Goal: Find specific page/section: Find specific page/section

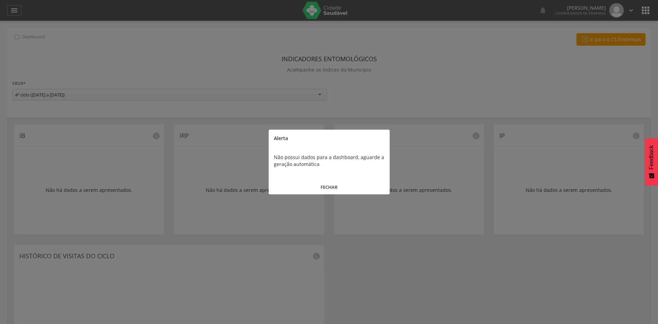
click at [327, 185] on button "FECHAR" at bounding box center [329, 187] width 121 height 15
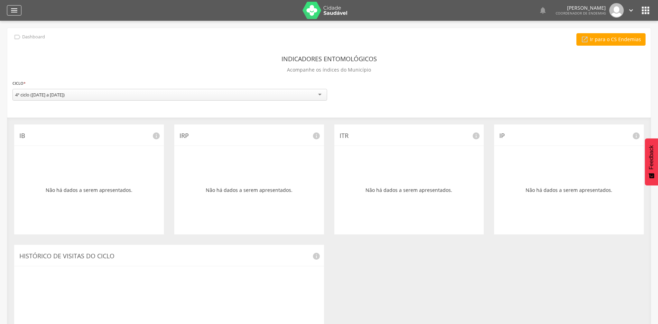
click at [16, 11] on icon "" at bounding box center [14, 10] width 8 height 8
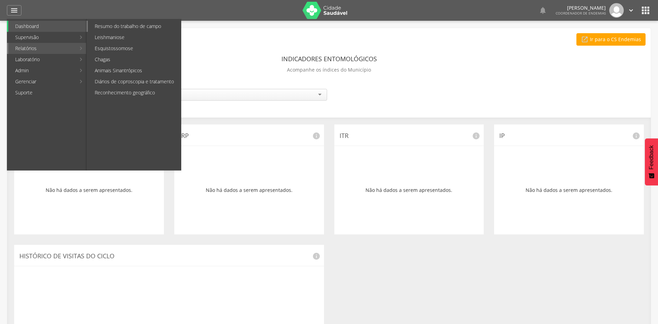
click at [136, 24] on link "Resumo do trabalho de campo" at bounding box center [134, 26] width 93 height 11
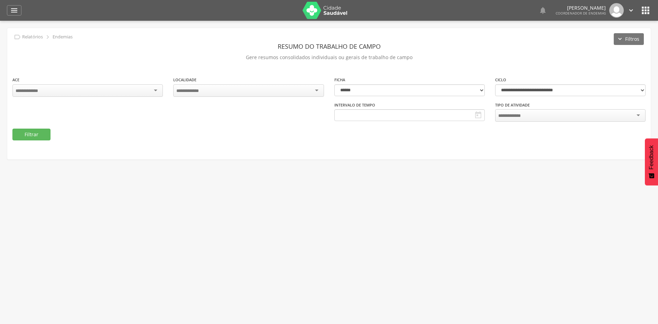
type input "**********"
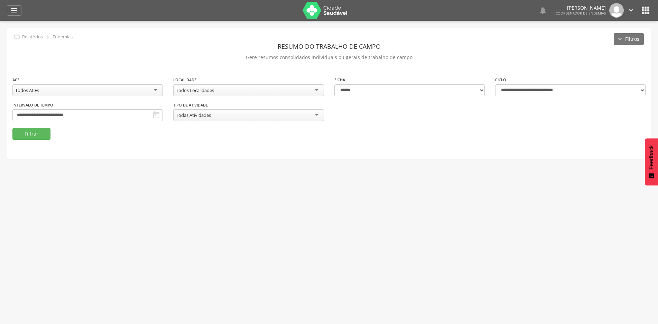
click at [311, 91] on div "Todos Localidades" at bounding box center [248, 90] width 150 height 12
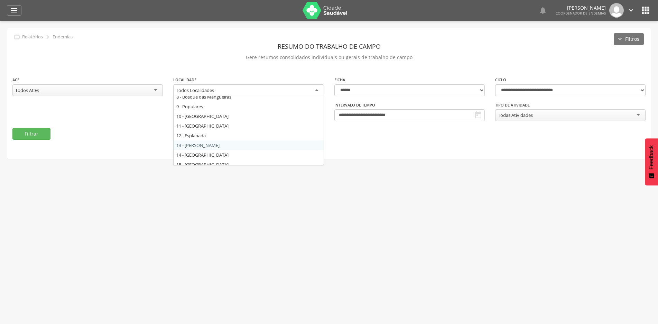
scroll to position [69, 0]
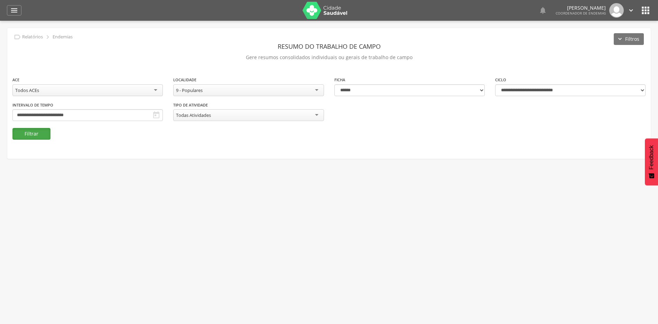
click at [40, 130] on button "Filtrar" at bounding box center [31, 134] width 38 height 12
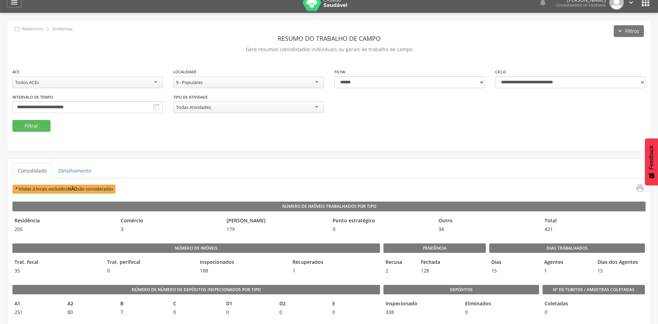
scroll to position [0, 0]
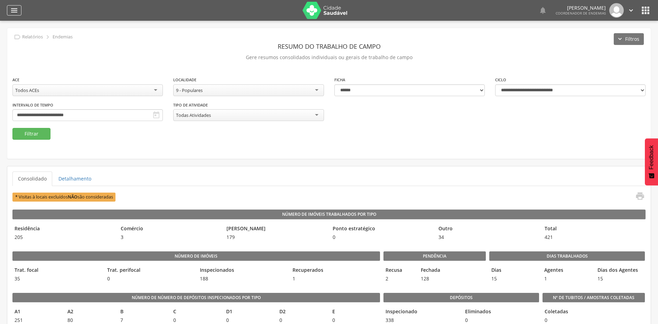
click at [12, 10] on icon "" at bounding box center [14, 10] width 8 height 8
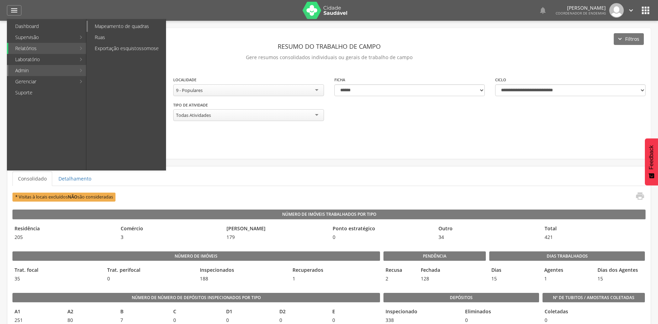
click at [117, 26] on link "Mapeamento de quadras" at bounding box center [127, 26] width 78 height 11
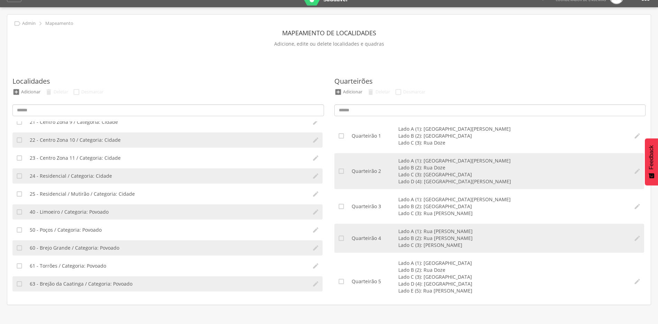
scroll to position [21, 0]
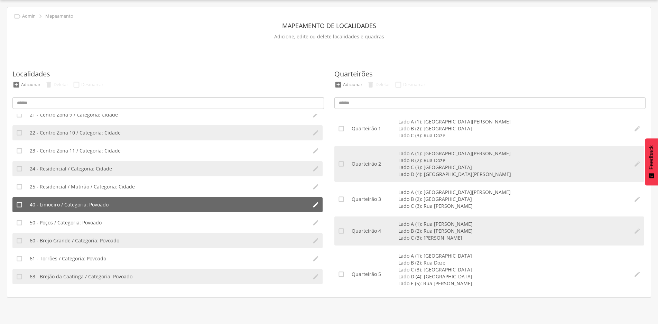
click at [120, 201] on li "40 - Limoeiro / Categoria: Povoado" at bounding box center [167, 204] width 282 height 15
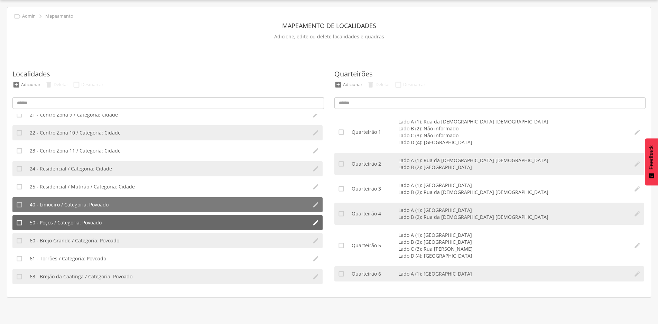
click at [115, 220] on li "50 - Poços / Categoria: Povoado" at bounding box center [167, 222] width 282 height 15
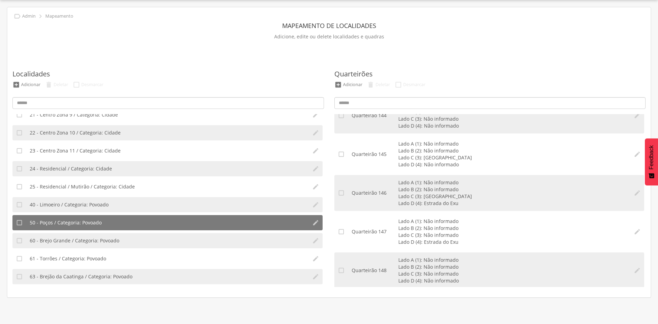
scroll to position [5169, 0]
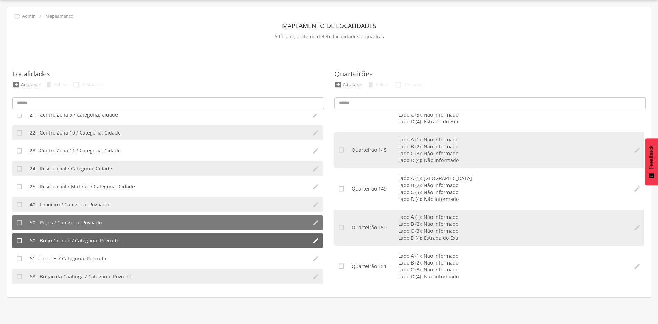
click at [115, 239] on span "60 - Brejo Grande / Categoria: Povoado" at bounding box center [75, 240] width 90 height 7
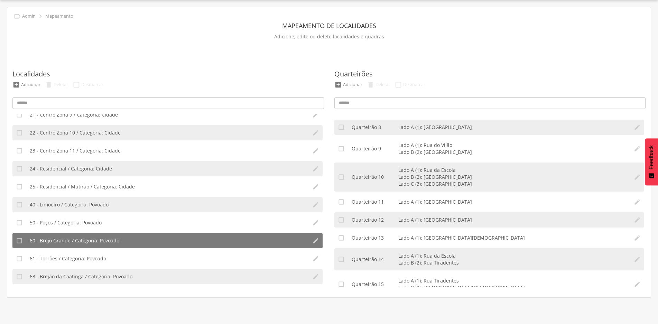
scroll to position [173, 0]
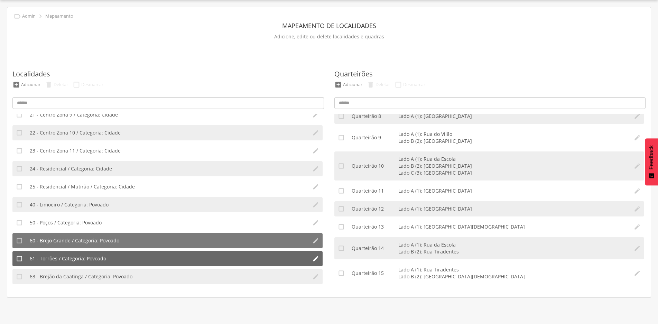
click at [107, 262] on li "61 - Torrões / Categoria: Povoado" at bounding box center [167, 258] width 282 height 15
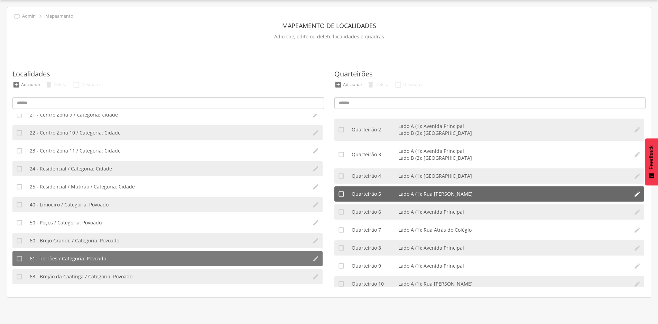
scroll to position [21, 0]
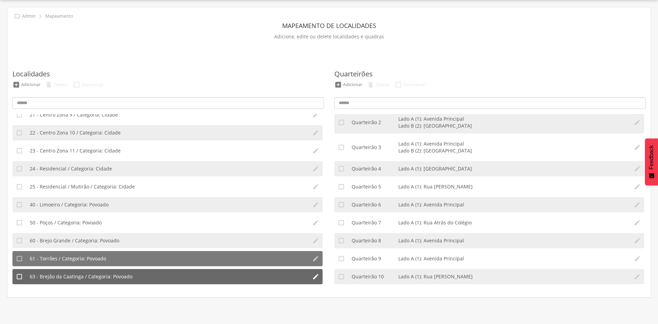
click at [143, 274] on li "63 - Brejão da Caatinga / Categoria: Povoado" at bounding box center [167, 276] width 282 height 15
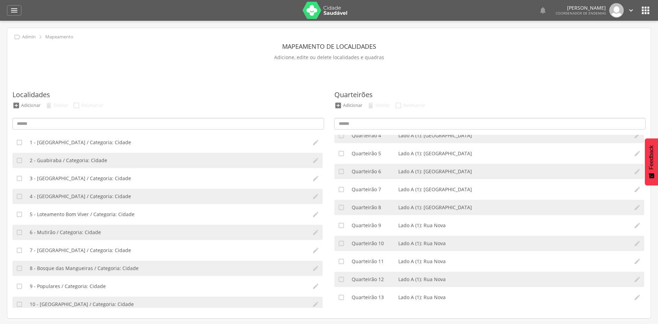
scroll to position [0, 0]
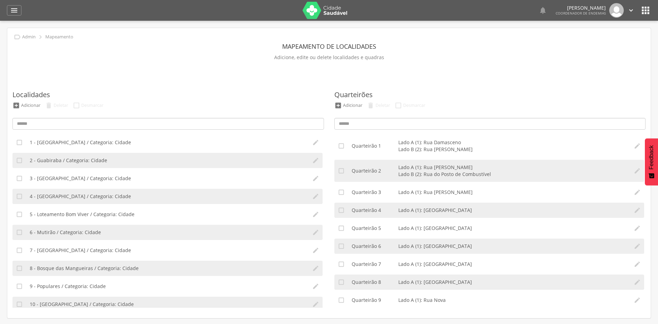
click at [643, 11] on icon "" at bounding box center [645, 10] width 11 height 11
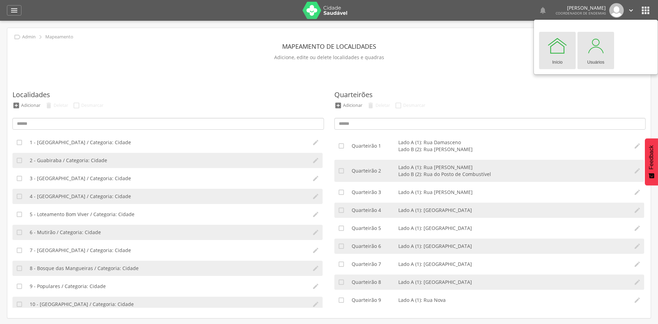
click at [600, 58] on div "Usuários" at bounding box center [595, 61] width 17 height 10
